Goal: Find specific page/section: Find specific page/section

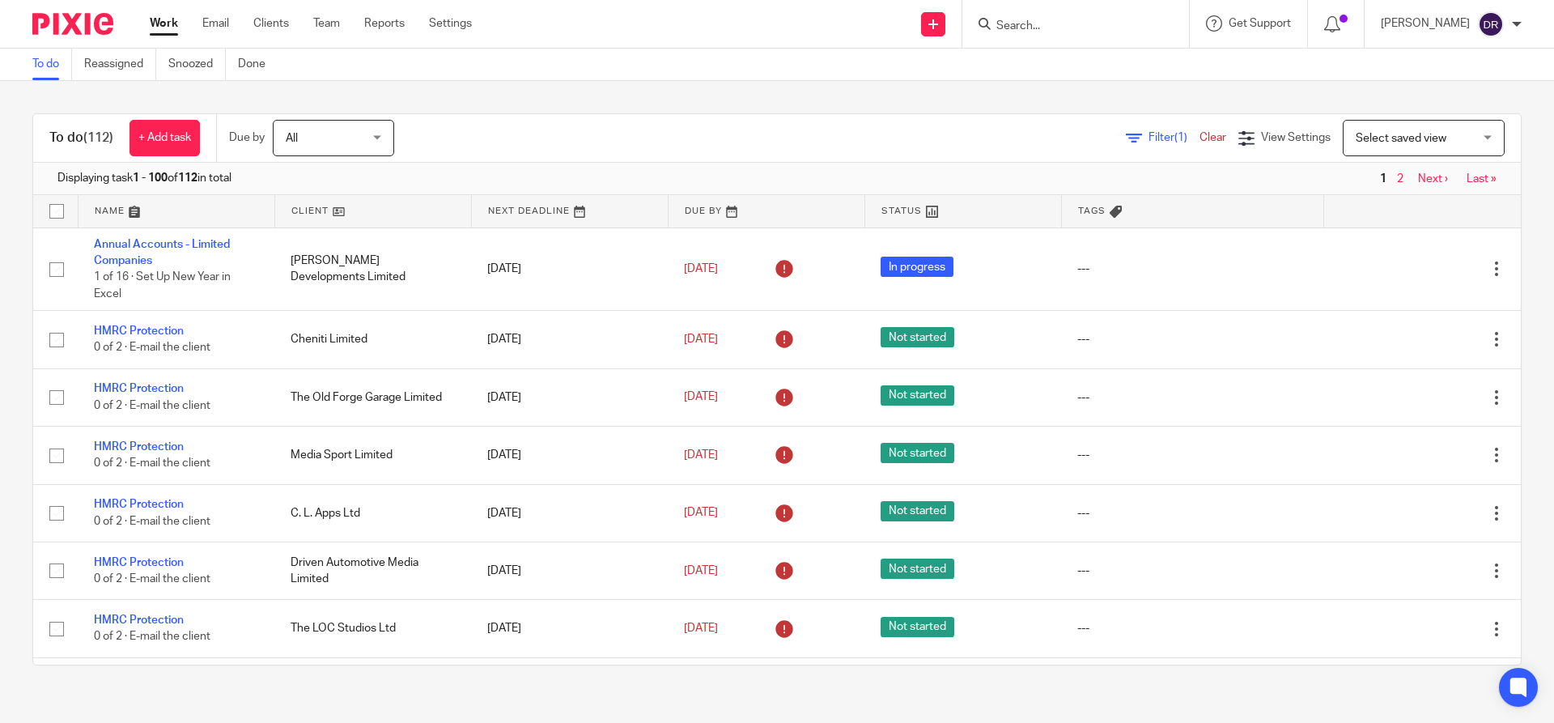
click at [1033, 29] on input "Search" at bounding box center [1068, 26] width 146 height 15
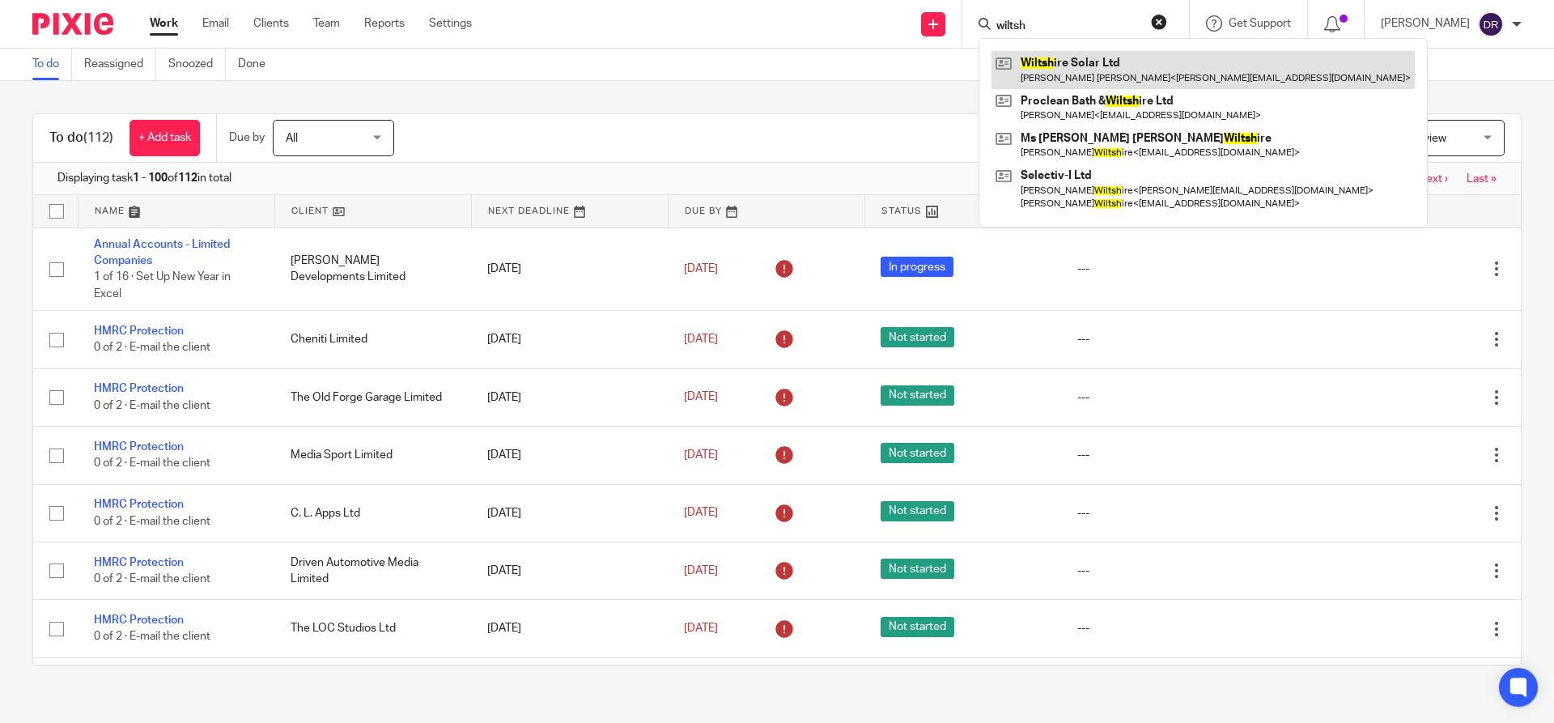
type input "wiltsh"
click at [1083, 66] on link at bounding box center [1202, 69] width 423 height 37
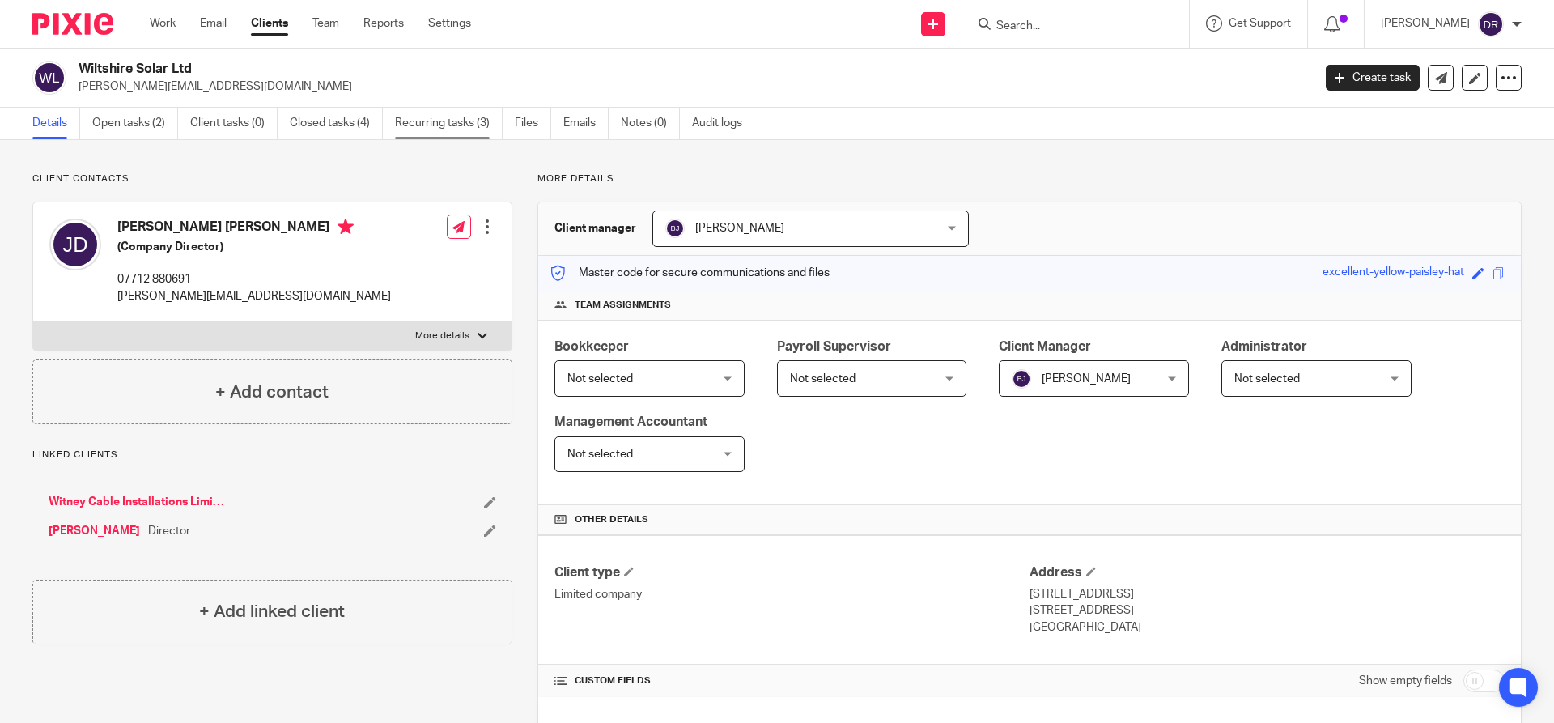
click at [431, 119] on link "Recurring tasks (3)" at bounding box center [449, 124] width 108 height 32
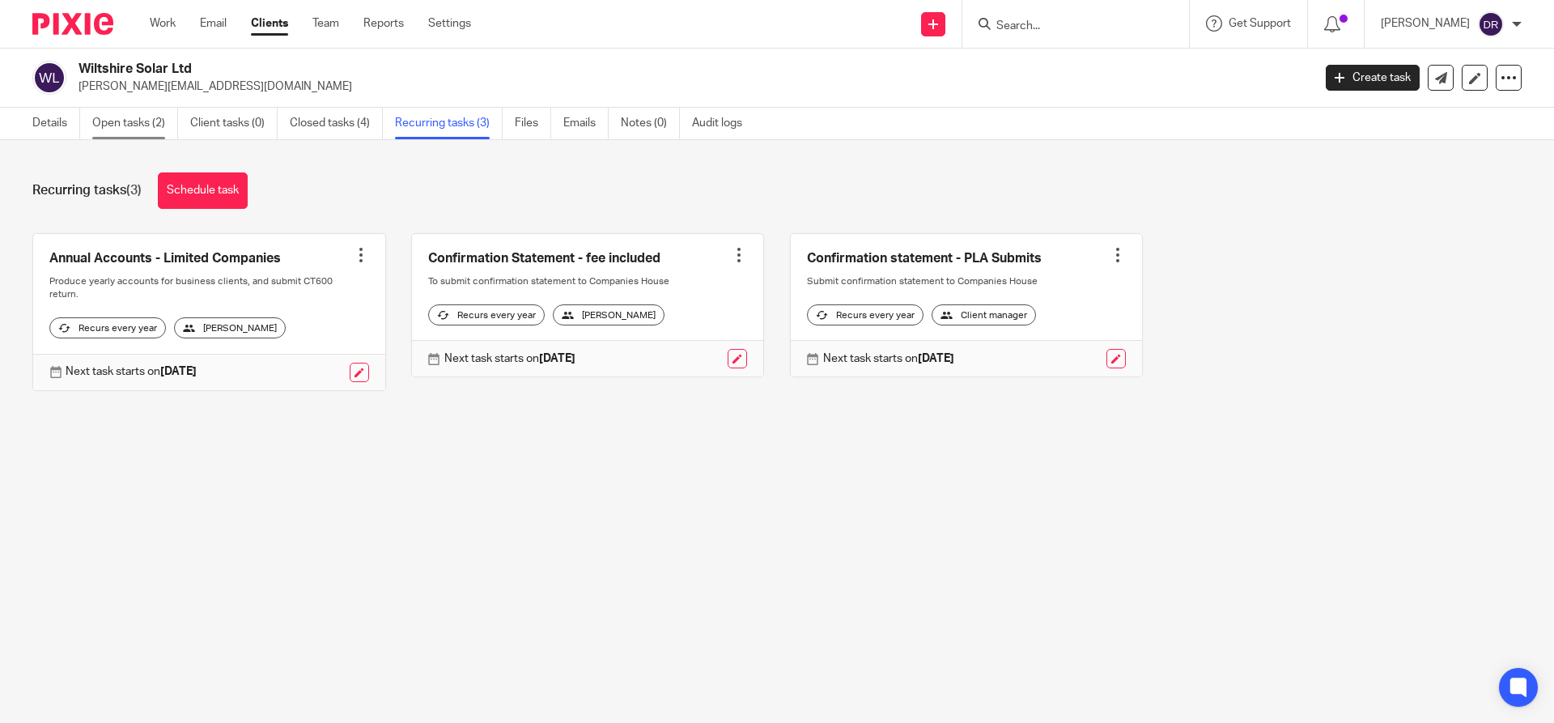
click at [145, 125] on link "Open tasks (2)" at bounding box center [135, 124] width 86 height 32
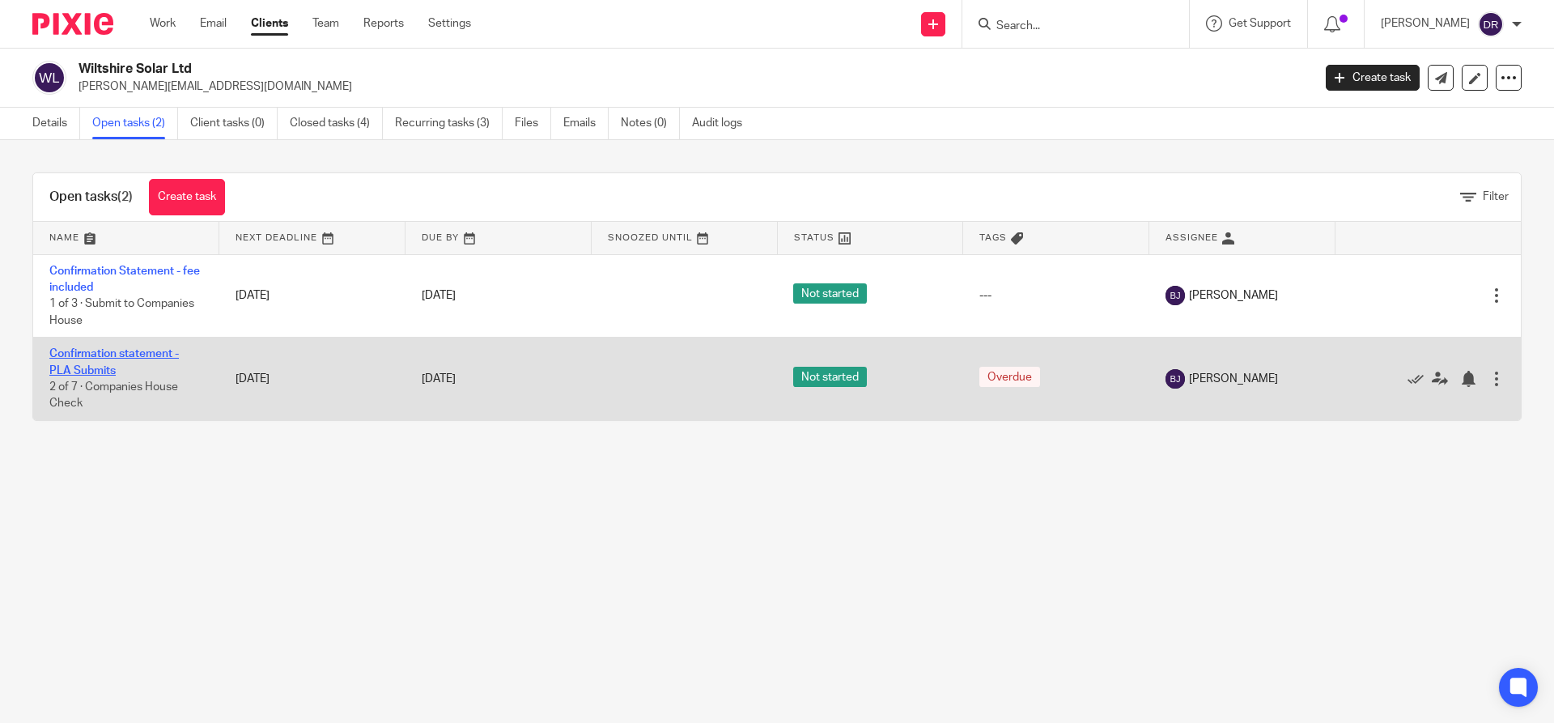
click at [142, 351] on link "Confirmation statement - PLA Submits" at bounding box center [113, 362] width 129 height 28
